Goal: Find specific page/section: Find specific page/section

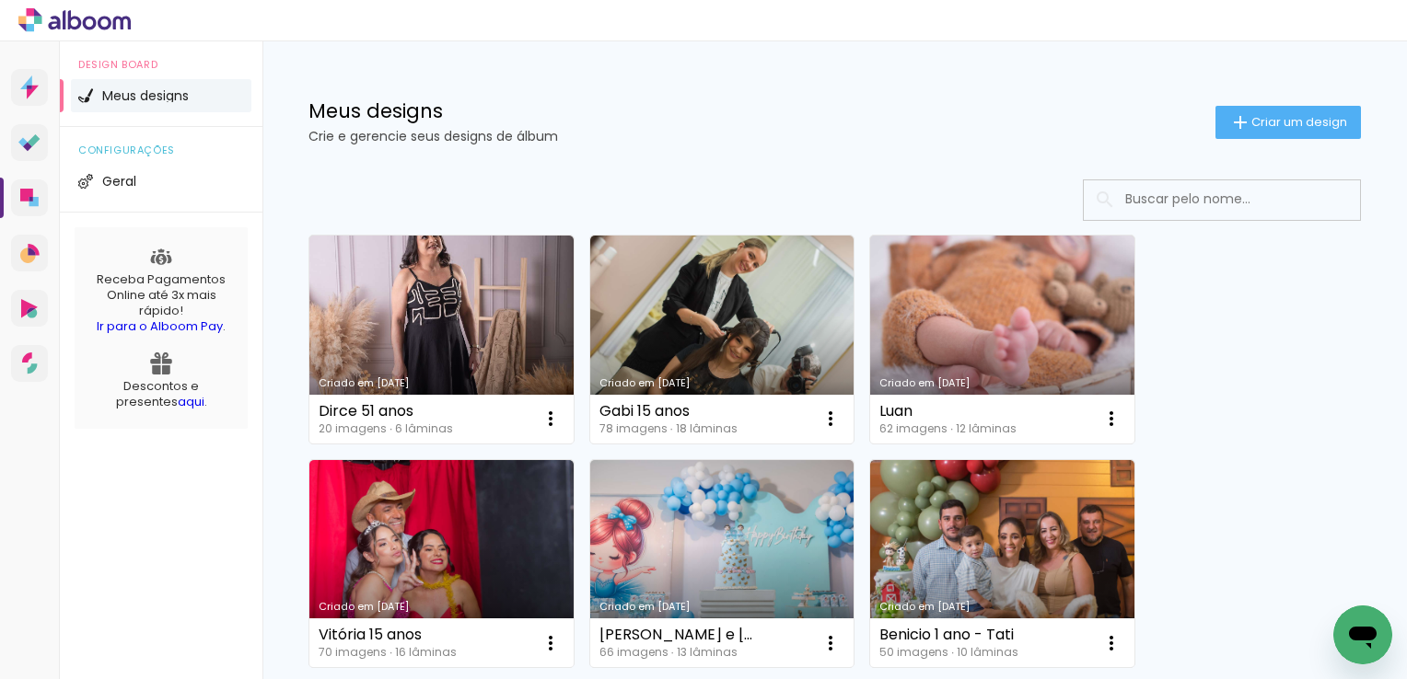
click at [1194, 207] on input at bounding box center [1247, 199] width 262 height 38
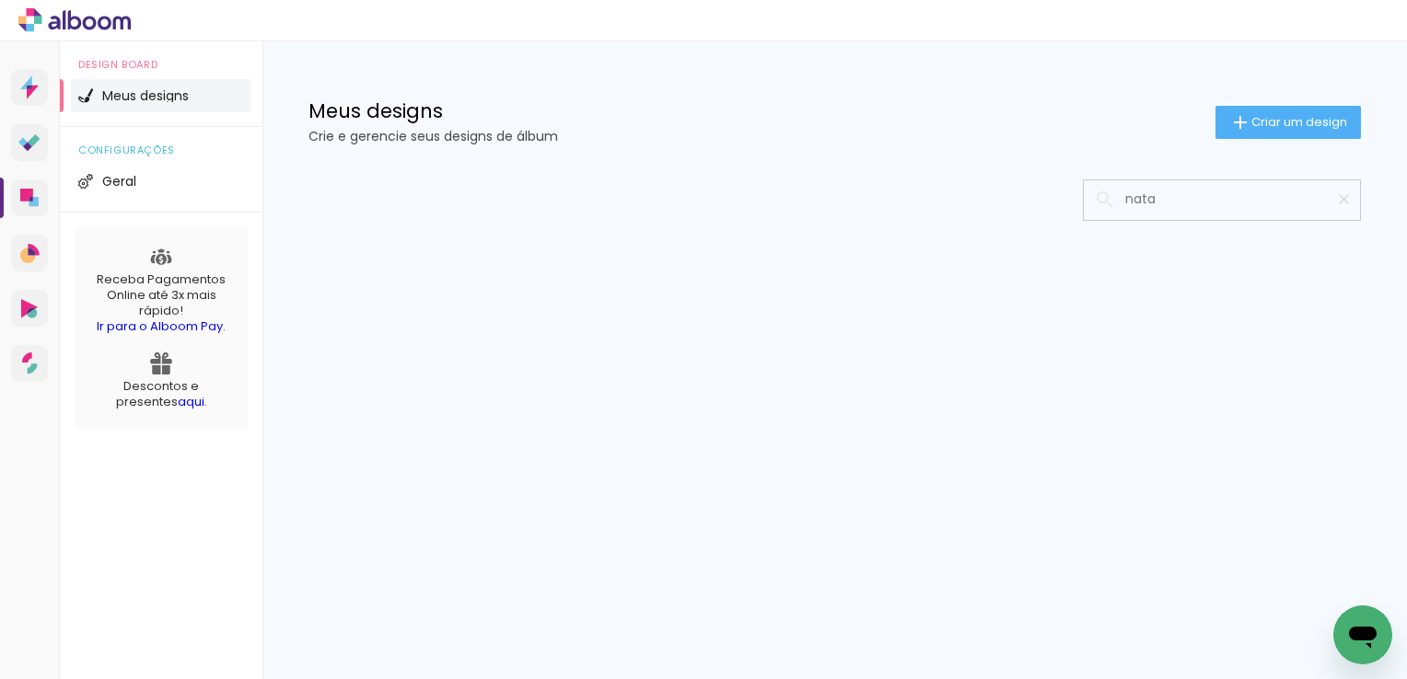
type input "nata"
type paper-input "nata"
click at [1343, 201] on iron-icon at bounding box center [1343, 199] width 17 height 17
